Goal: Navigation & Orientation: Find specific page/section

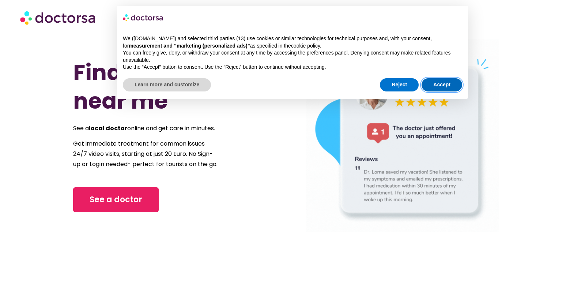
click at [438, 82] on button "Accept" at bounding box center [442, 84] width 41 height 13
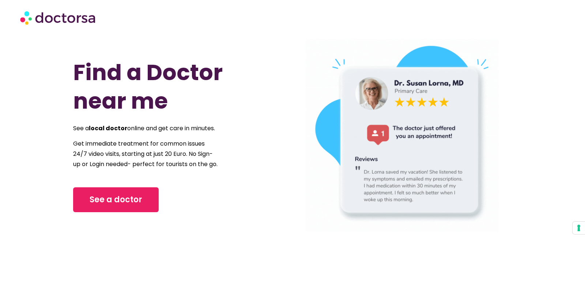
click at [65, 23] on img at bounding box center [58, 18] width 77 height 22
